Goal: Check status: Check status

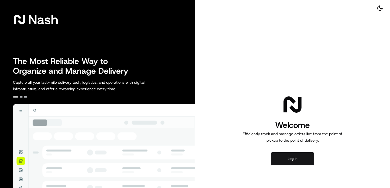
click at [286, 160] on button "Log in" at bounding box center [292, 158] width 43 height 13
